Goal: Navigation & Orientation: Find specific page/section

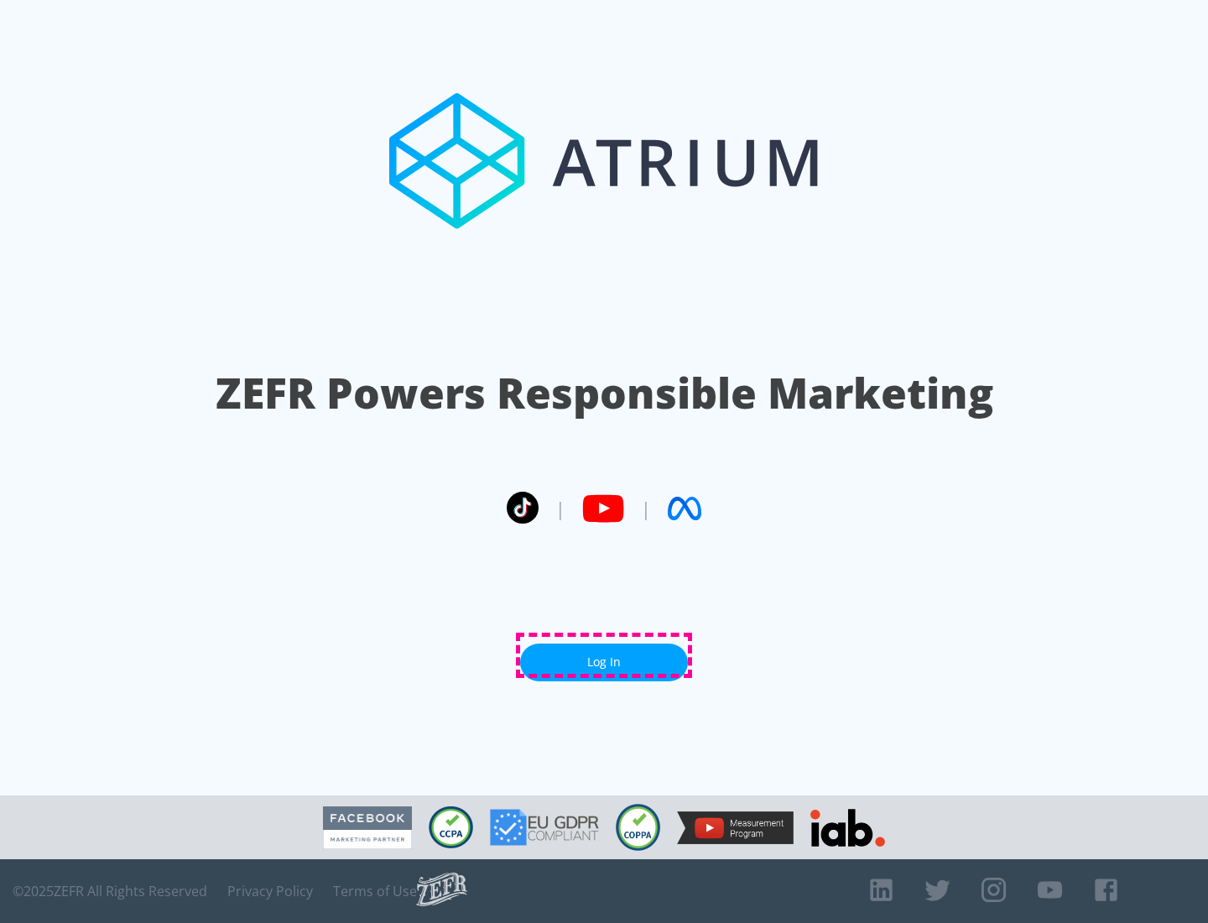
click at [604, 655] on link "Log In" at bounding box center [604, 663] width 168 height 38
